Goal: Find specific page/section: Find specific page/section

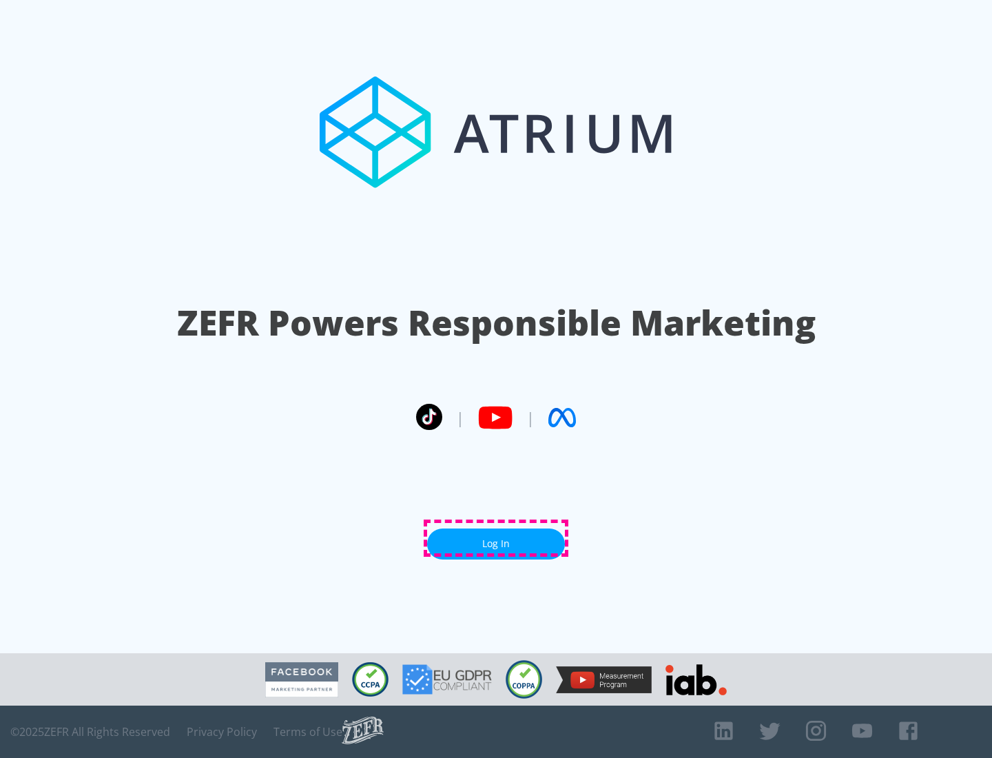
click at [496, 538] on link "Log In" at bounding box center [496, 543] width 138 height 31
